Goal: Information Seeking & Learning: Find specific fact

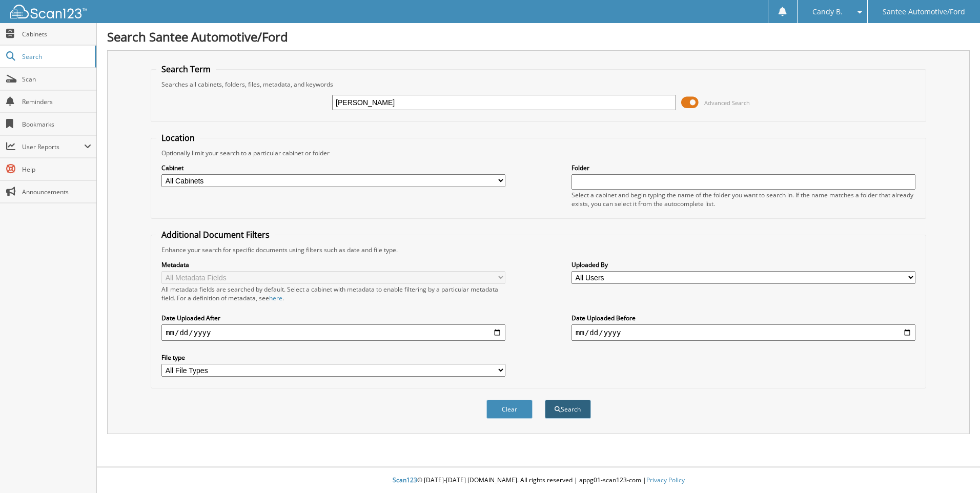
type input "[PERSON_NAME]"
click at [559, 407] on span "submit" at bounding box center [558, 410] width 6 height 6
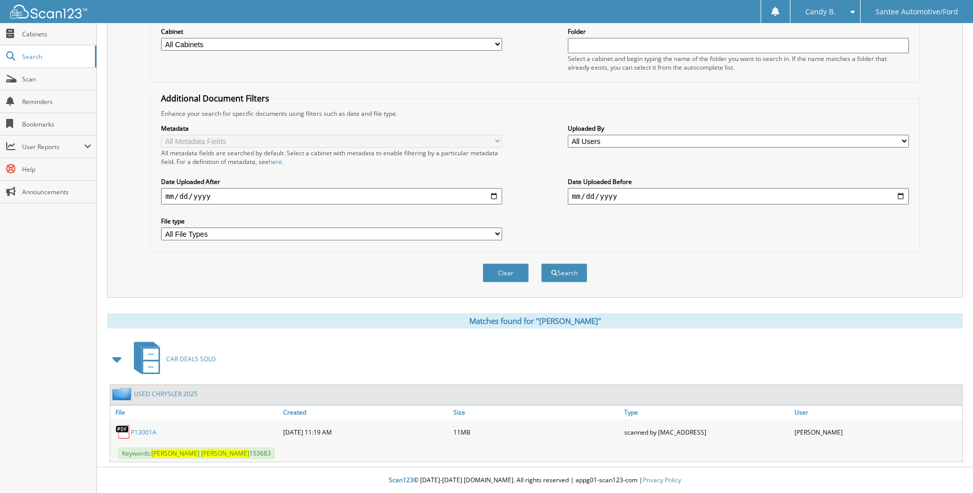
scroll to position [137, 0]
click at [147, 433] on link "P13001A" at bounding box center [144, 432] width 26 height 9
click at [37, 82] on span "Scan" at bounding box center [56, 79] width 69 height 9
